Goal: Task Accomplishment & Management: Complete application form

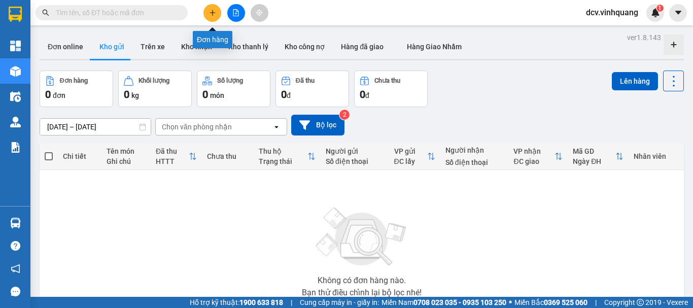
click at [220, 12] on button at bounding box center [212, 13] width 18 height 18
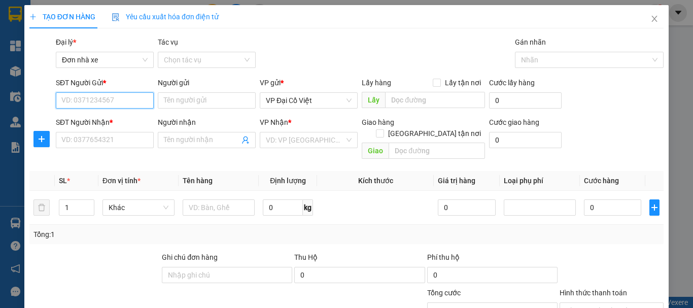
click at [91, 104] on input "SĐT Người Gửi *" at bounding box center [105, 100] width 98 height 16
type input "0984724709"
click at [109, 119] on div "0984724709 - NGHĨA" at bounding box center [103, 120] width 85 height 11
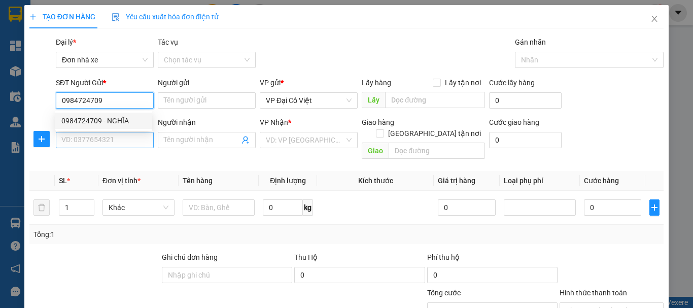
type input "NGHĨA"
type input "0367226956"
type input "LAN"
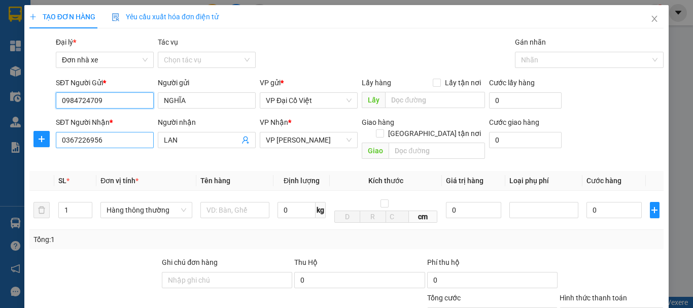
type input "0984724709"
click at [126, 139] on input "0367226956" at bounding box center [105, 140] width 98 height 16
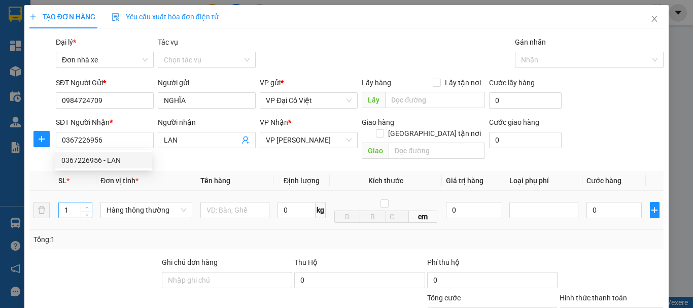
type input "2"
click at [87, 206] on icon "up" at bounding box center [87, 208] width 4 height 4
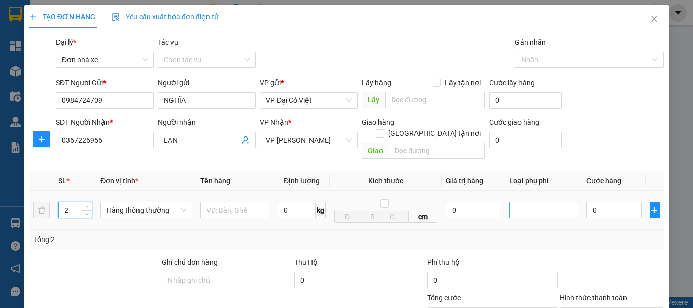
click at [523, 204] on div at bounding box center [544, 210] width 64 height 12
type input "2"
click at [299, 202] on input "0" at bounding box center [297, 210] width 38 height 16
click at [231, 202] on input "text" at bounding box center [234, 210] width 69 height 16
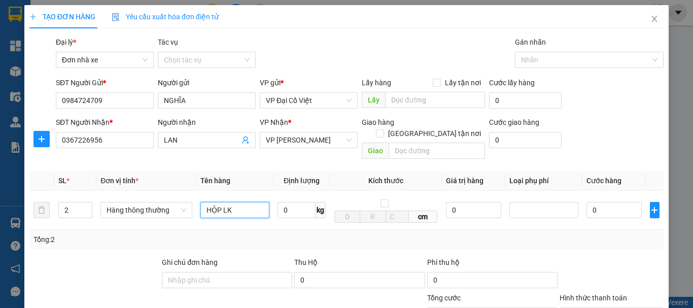
scroll to position [101, 0]
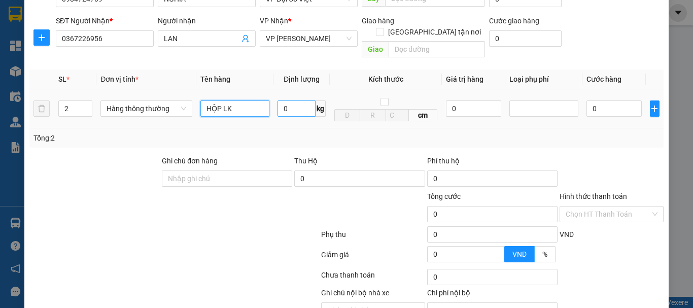
type input "HỘP LK"
click at [293, 100] on input "0" at bounding box center [297, 108] width 38 height 16
click at [529, 102] on div at bounding box center [544, 108] width 64 height 12
type input "1"
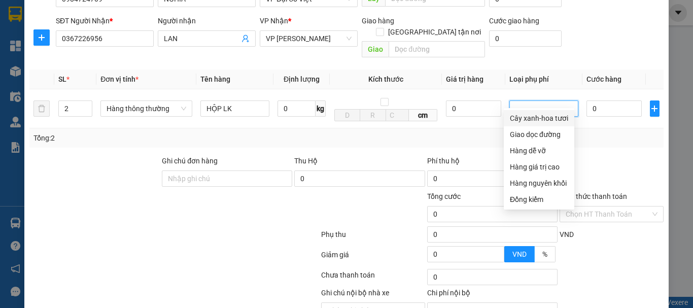
click at [619, 134] on div "Tổng: 2" at bounding box center [346, 137] width 634 height 19
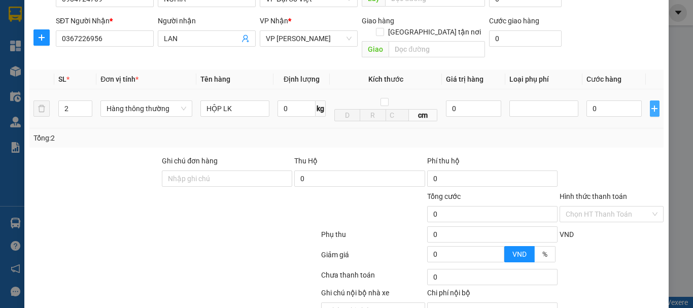
click at [650, 105] on icon "plus" at bounding box center [654, 109] width 8 height 8
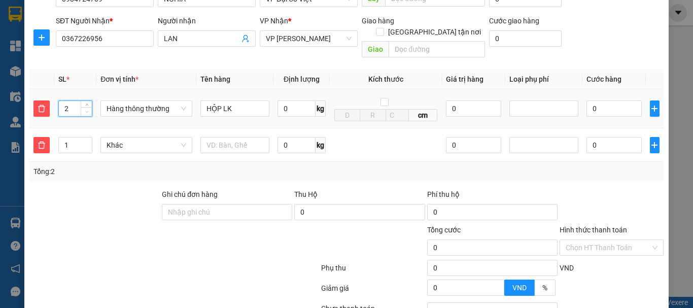
type input "1"
click at [85, 111] on icon "down" at bounding box center [86, 112] width 3 height 2
click at [170, 137] on span "Khác" at bounding box center [147, 144] width 80 height 15
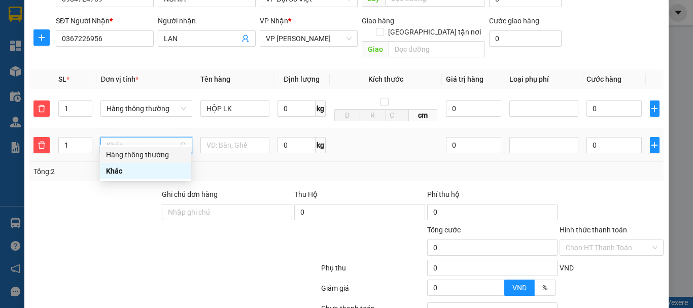
click at [137, 153] on div "Hàng thông thường" at bounding box center [145, 154] width 79 height 11
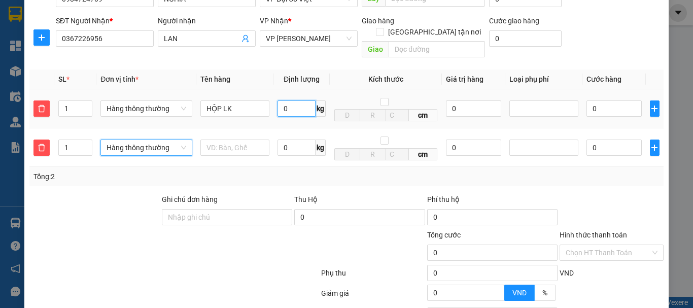
click at [291, 101] on input "0" at bounding box center [297, 108] width 38 height 16
type input "15"
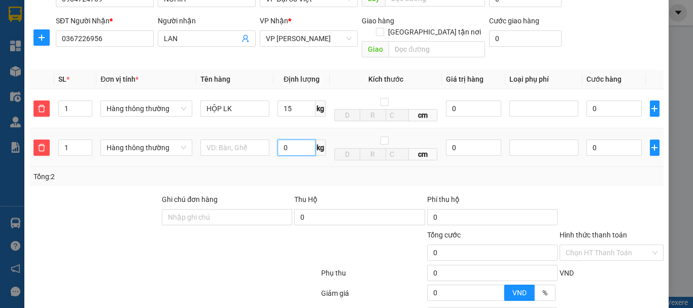
click at [294, 140] on input "0" at bounding box center [297, 148] width 38 height 16
type input "40.000"
type input "25"
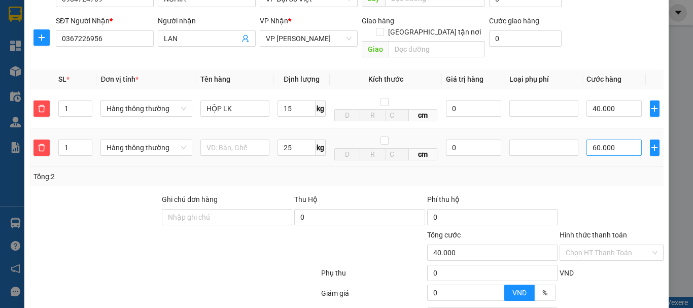
type input "100.000"
type input "60.000"
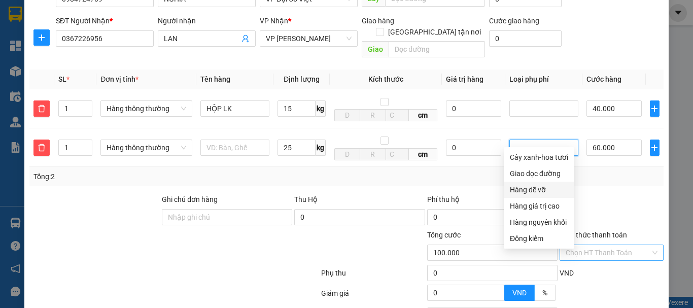
scroll to position [152, 0]
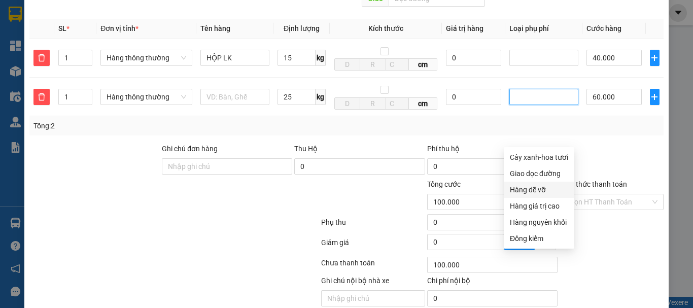
click at [598, 143] on div at bounding box center [612, 161] width 106 height 36
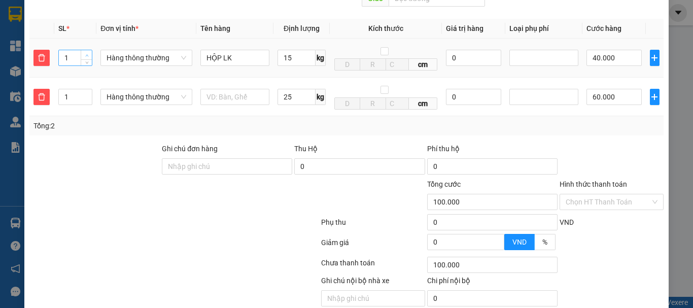
type input "2"
click at [85, 54] on icon "up" at bounding box center [87, 56] width 4 height 4
click at [602, 143] on div at bounding box center [612, 161] width 106 height 36
type input "80.000"
type input "140.000"
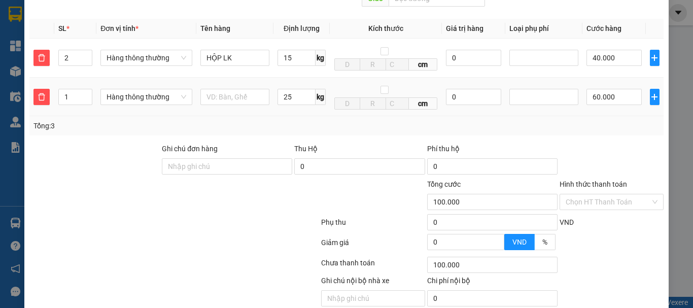
type input "140.000"
click at [35, 93] on span "delete" at bounding box center [41, 97] width 15 height 8
type input "80.000"
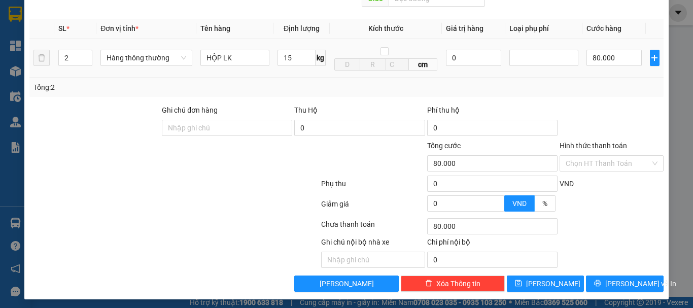
scroll to position [145, 0]
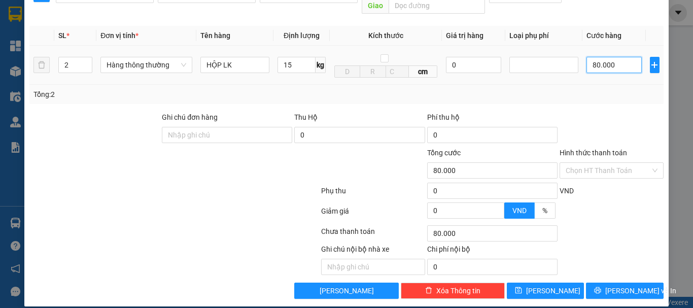
click at [612, 57] on input "80.000" at bounding box center [614, 65] width 55 height 16
type input "1"
type input "10"
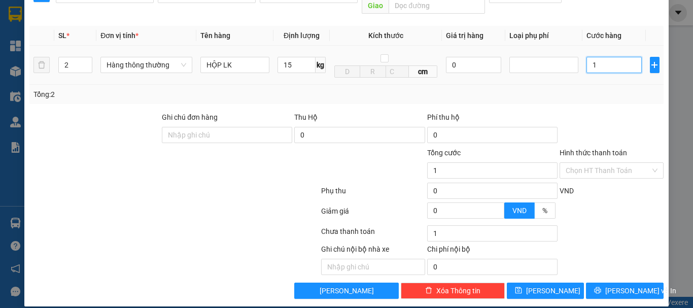
type input "10"
type input "100"
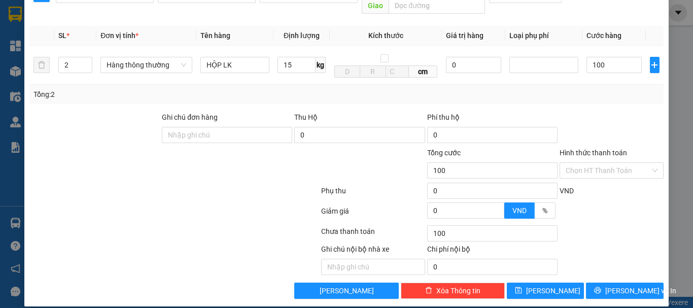
type input "100.000"
click at [628, 95] on div "Transit Pickup Surcharge Ids Transit Deliver Surcharge Ids Transit Deliver Surc…" at bounding box center [346, 94] width 634 height 407
click at [191, 127] on input "Ghi chú đơn hàng" at bounding box center [227, 135] width 130 height 16
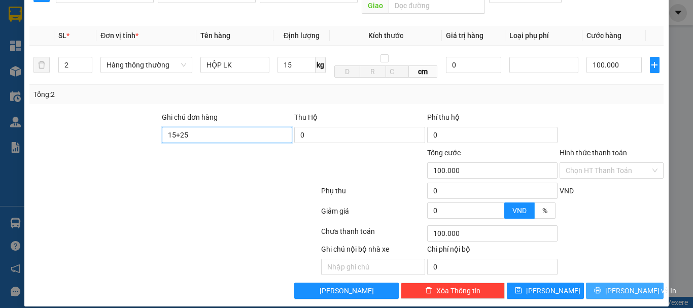
type input "15+25"
click at [633, 285] on span "Lưu và In" at bounding box center [640, 290] width 71 height 11
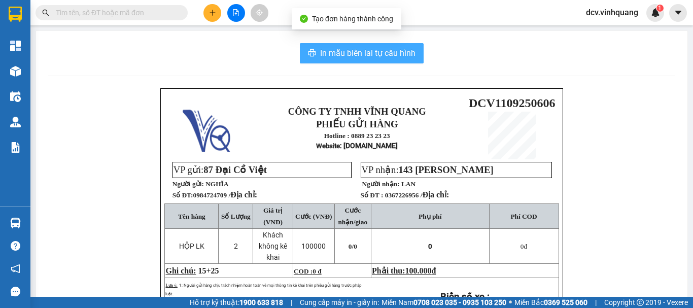
click at [367, 50] on span "In mẫu biên lai tự cấu hình" at bounding box center [367, 53] width 95 height 13
